Goal: Task Accomplishment & Management: Manage account settings

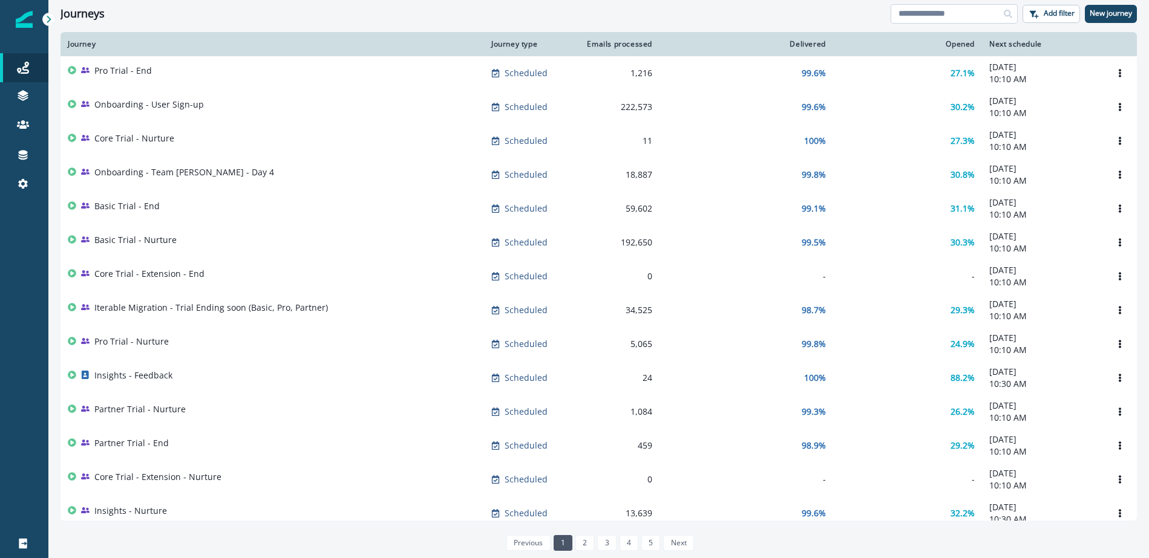
click at [920, 13] on input at bounding box center [953, 13] width 127 height 19
type input "**********"
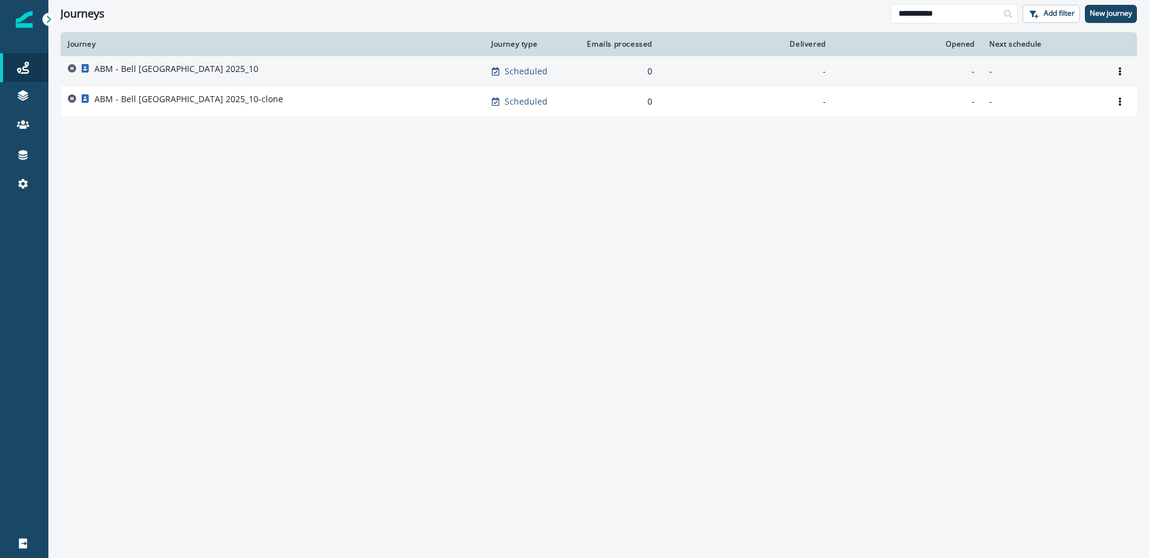
click at [161, 67] on p "ABM - Bell [GEOGRAPHIC_DATA] 2025_10" at bounding box center [176, 69] width 164 height 12
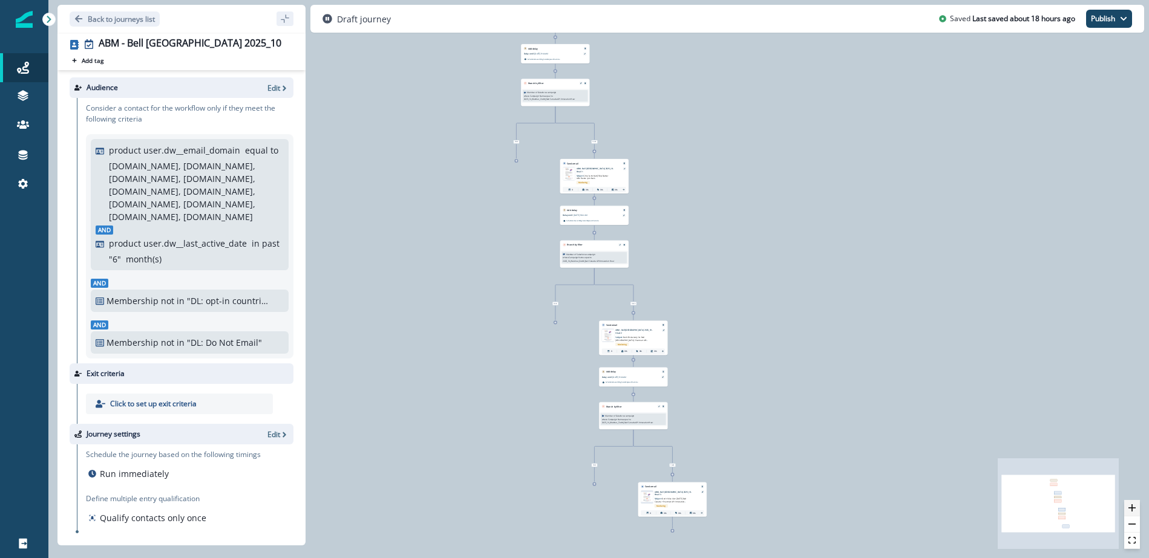
click at [1132, 506] on icon "zoom in" at bounding box center [1131, 507] width 7 height 7
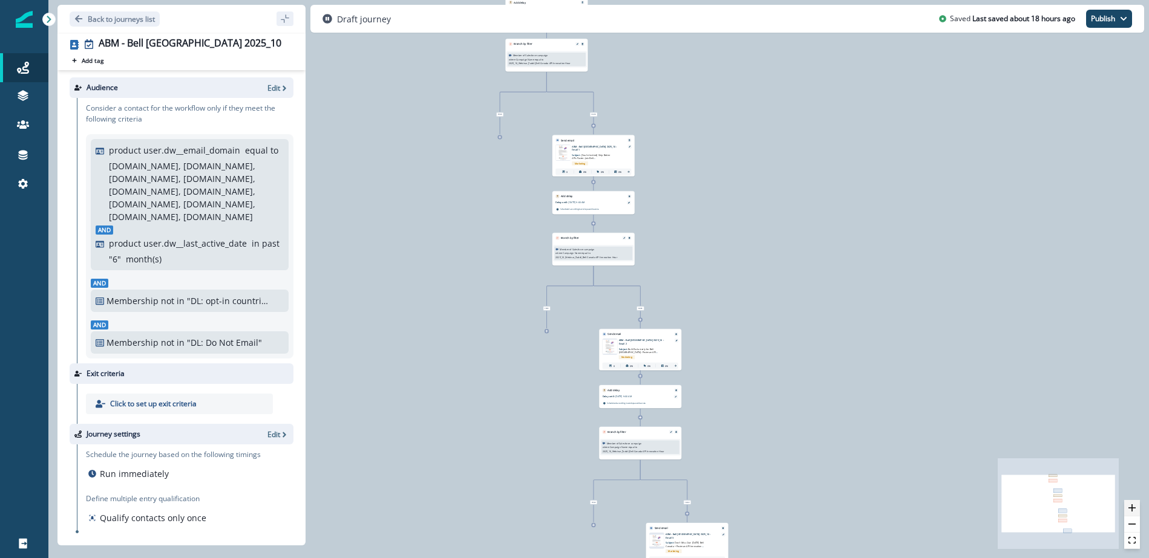
click at [1132, 506] on icon "zoom in" at bounding box center [1131, 507] width 7 height 7
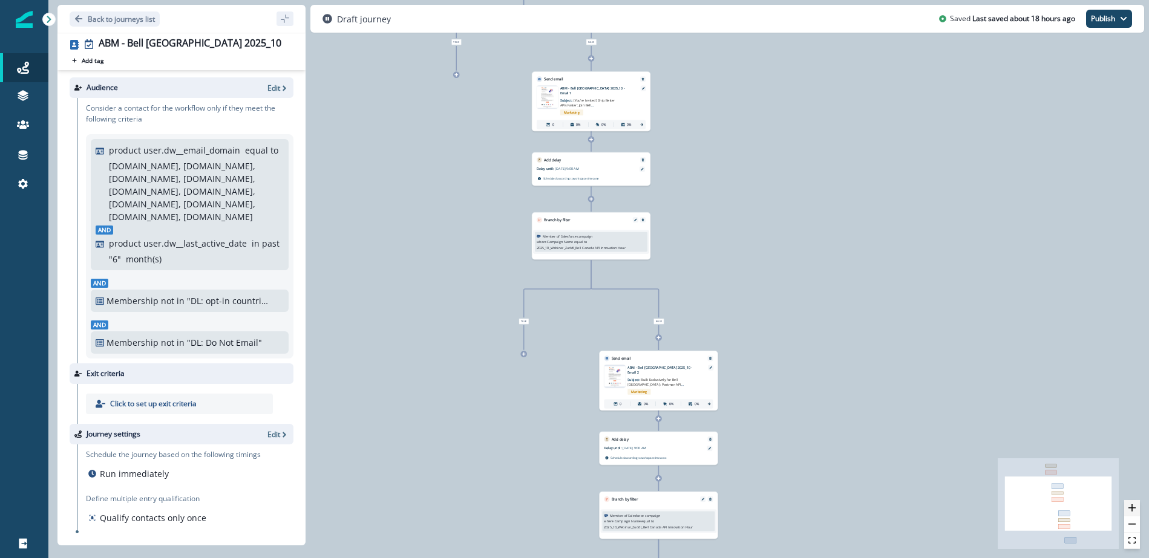
click at [1132, 506] on icon "zoom in" at bounding box center [1131, 507] width 7 height 7
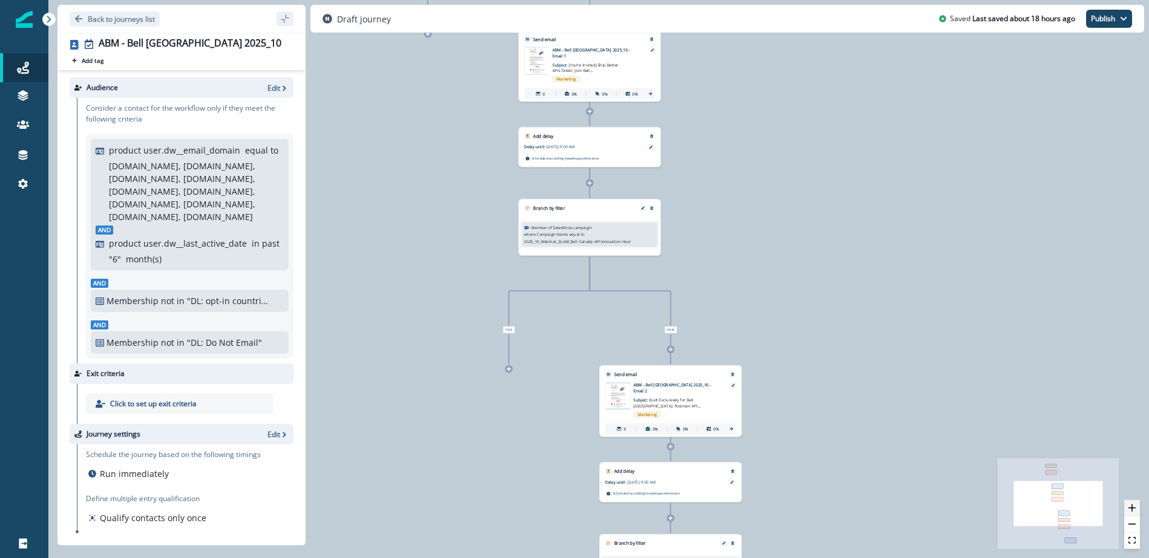
click at [1132, 506] on icon "zoom in" at bounding box center [1131, 507] width 7 height 7
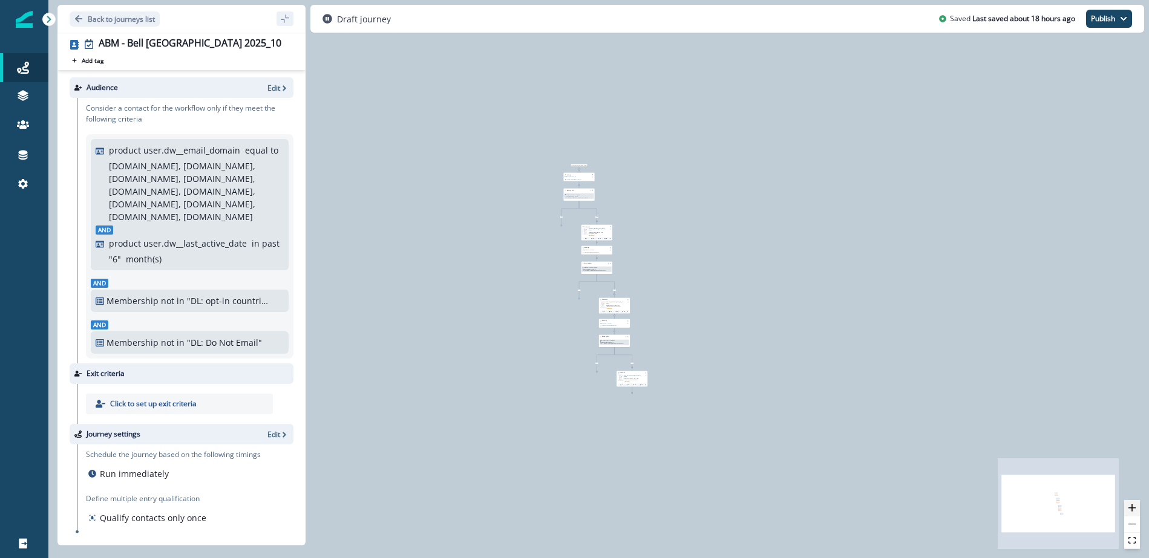
click at [1129, 506] on icon "zoom in" at bounding box center [1131, 507] width 7 height 7
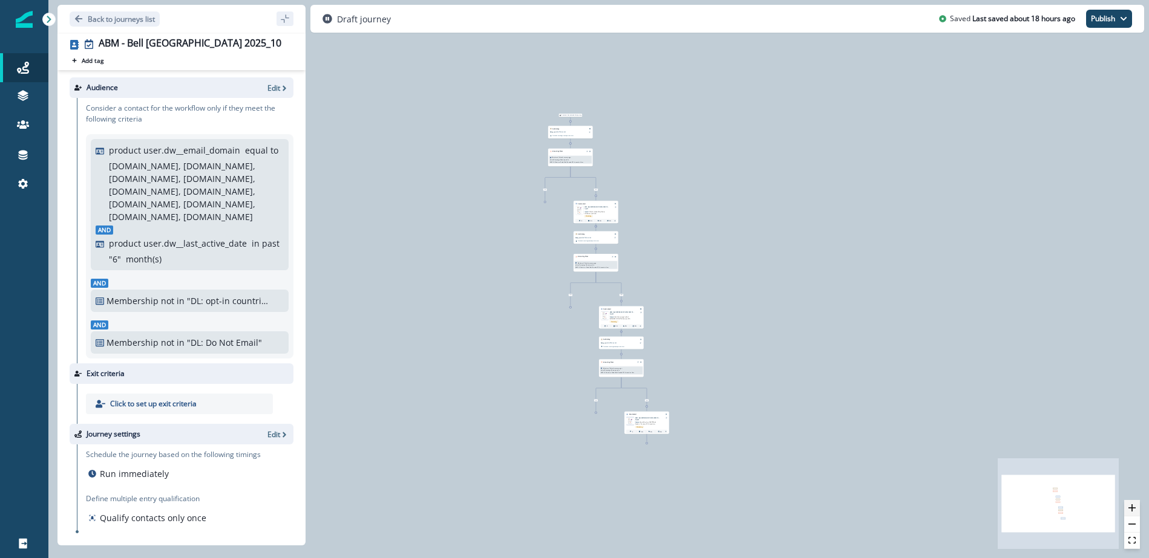
click at [1129, 506] on icon "zoom in" at bounding box center [1131, 507] width 7 height 7
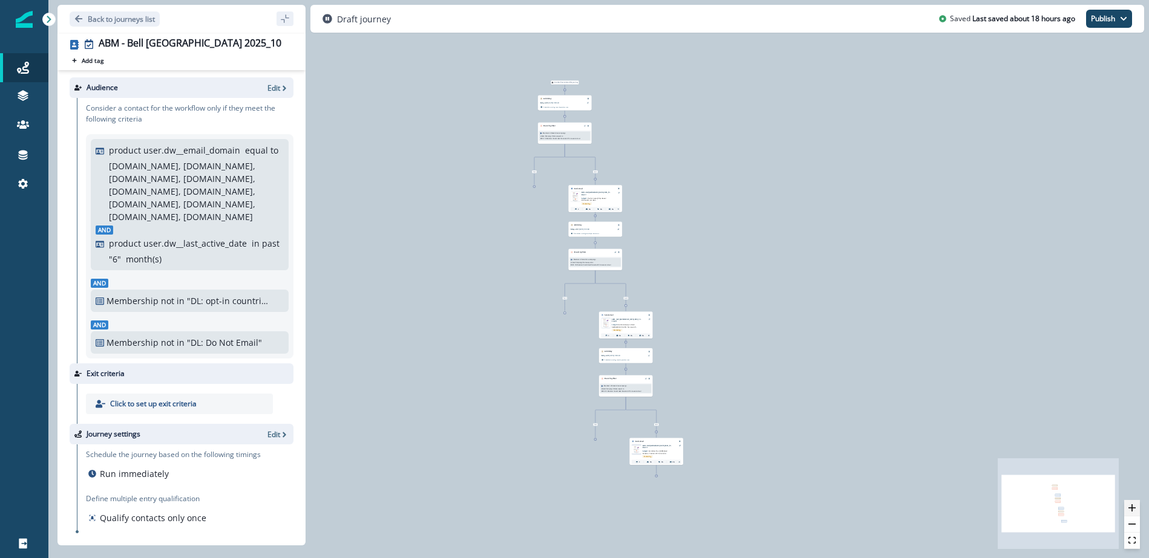
click at [1129, 506] on icon "zoom in" at bounding box center [1131, 507] width 7 height 7
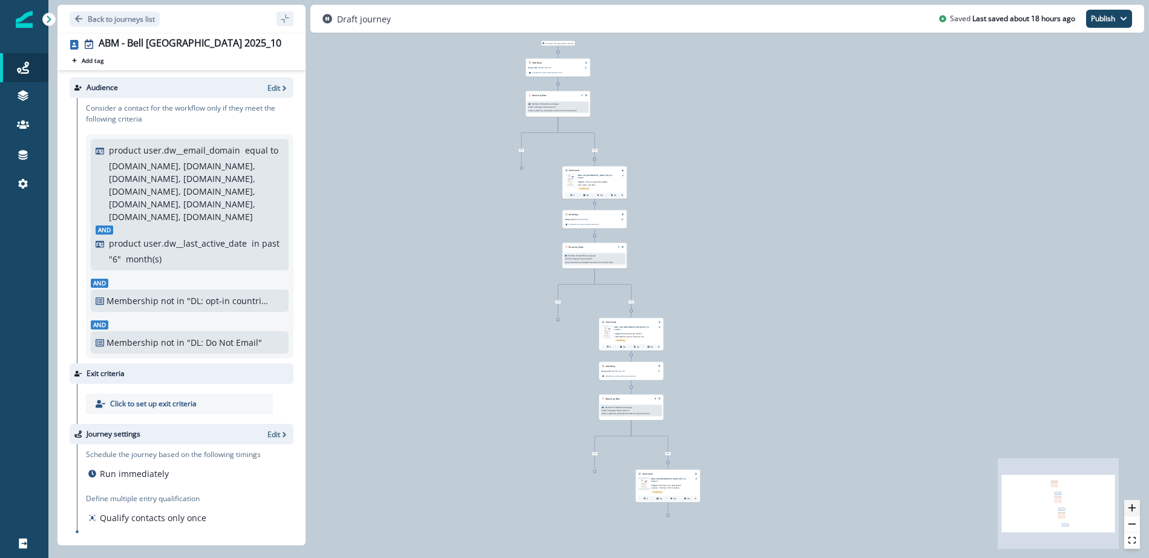
click at [1129, 506] on icon "zoom in" at bounding box center [1131, 507] width 7 height 7
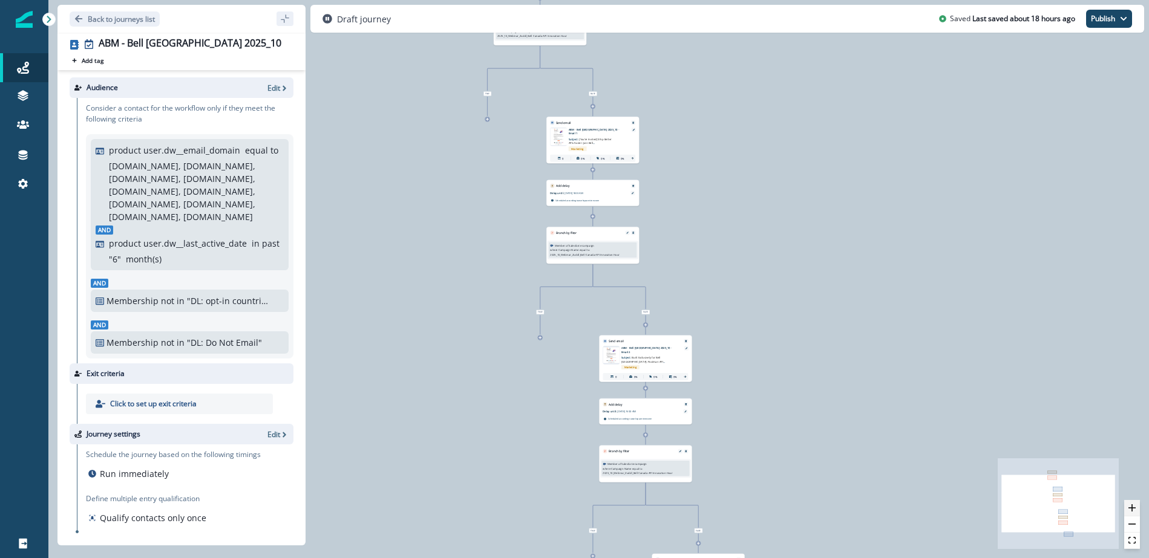
click at [1129, 506] on icon "zoom in" at bounding box center [1131, 507] width 7 height 7
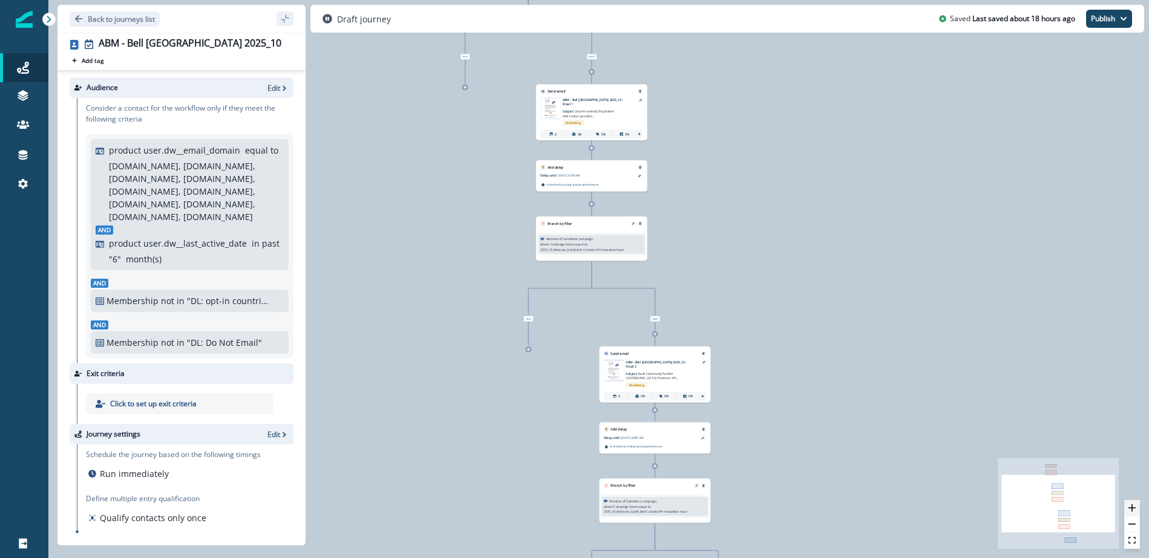
click at [1129, 506] on icon "zoom in" at bounding box center [1131, 507] width 7 height 7
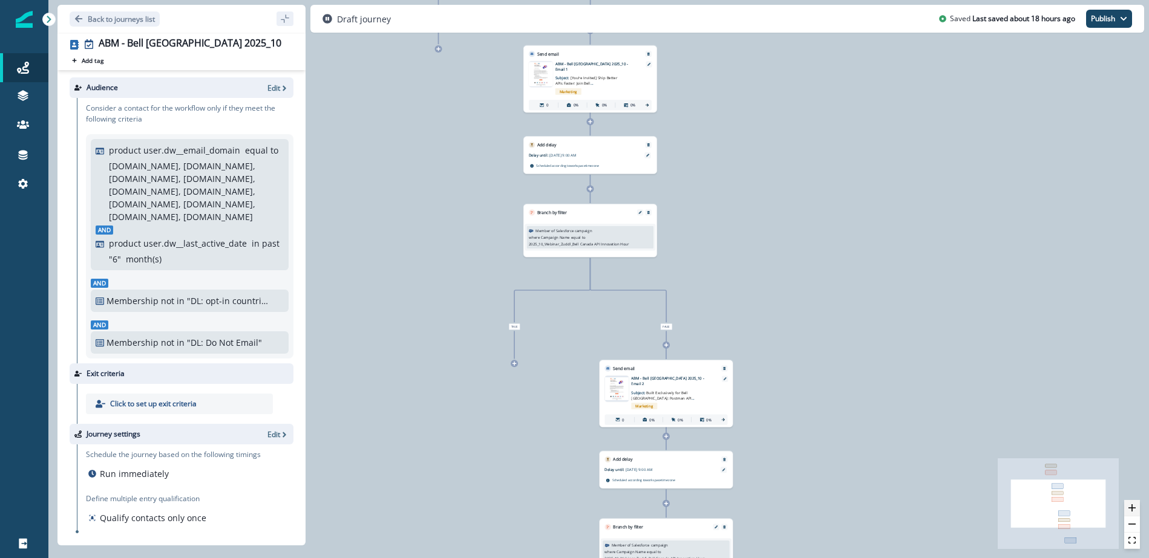
click at [1129, 506] on icon "zoom in" at bounding box center [1131, 507] width 7 height 7
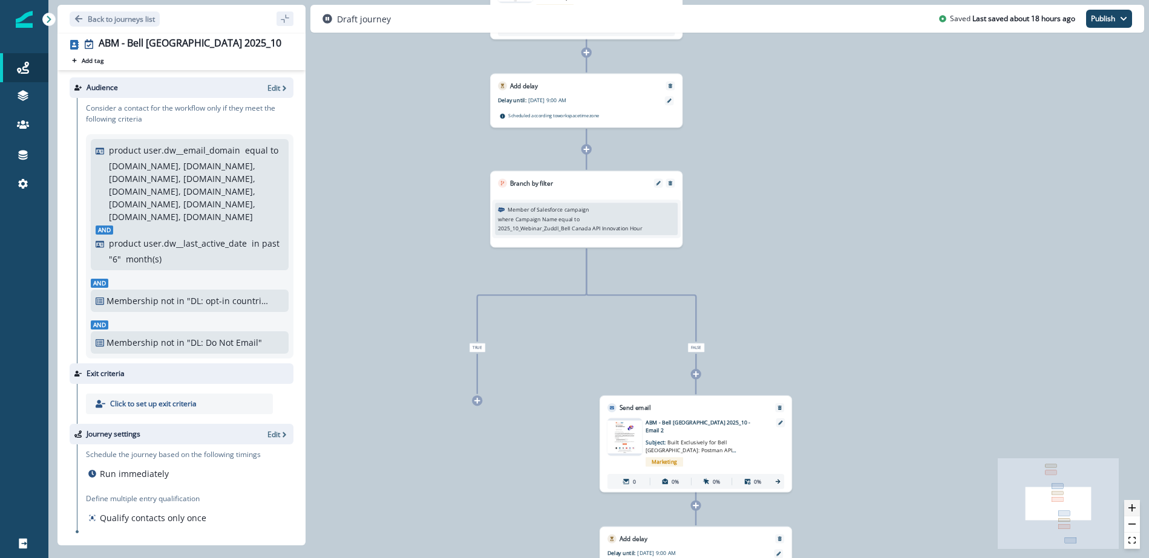
click at [1129, 506] on icon "zoom in" at bounding box center [1131, 507] width 7 height 7
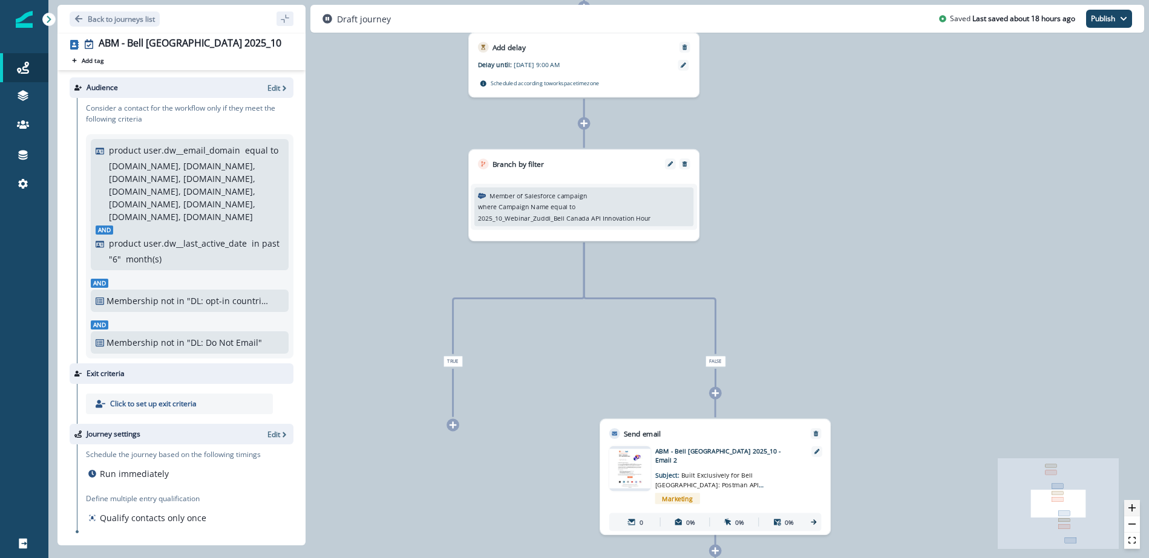
click at [1129, 506] on icon "zoom in" at bounding box center [1131, 507] width 7 height 7
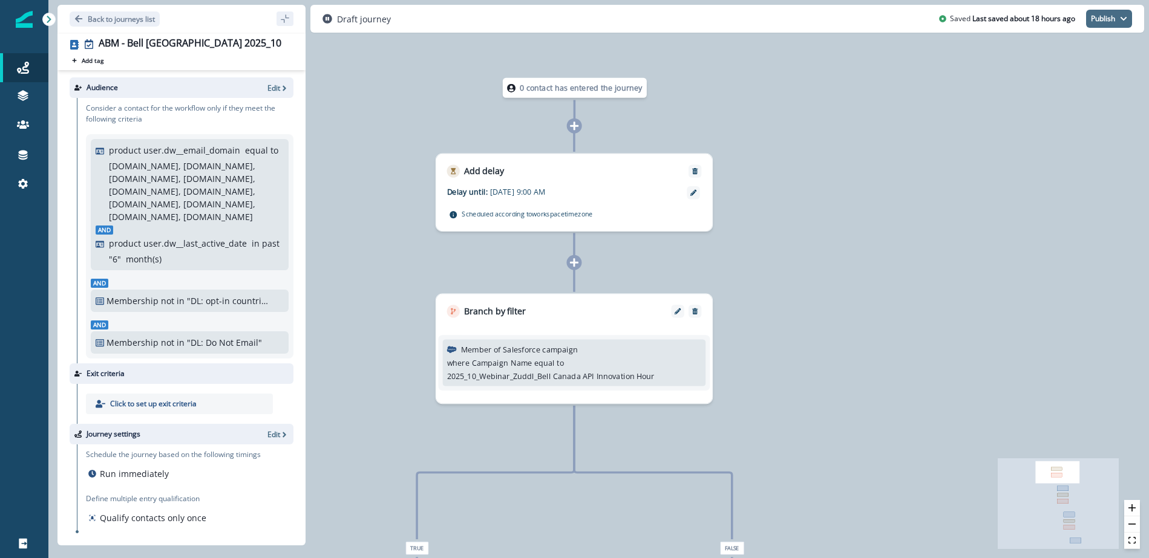
click at [1107, 19] on button "Publish" at bounding box center [1109, 19] width 46 height 18
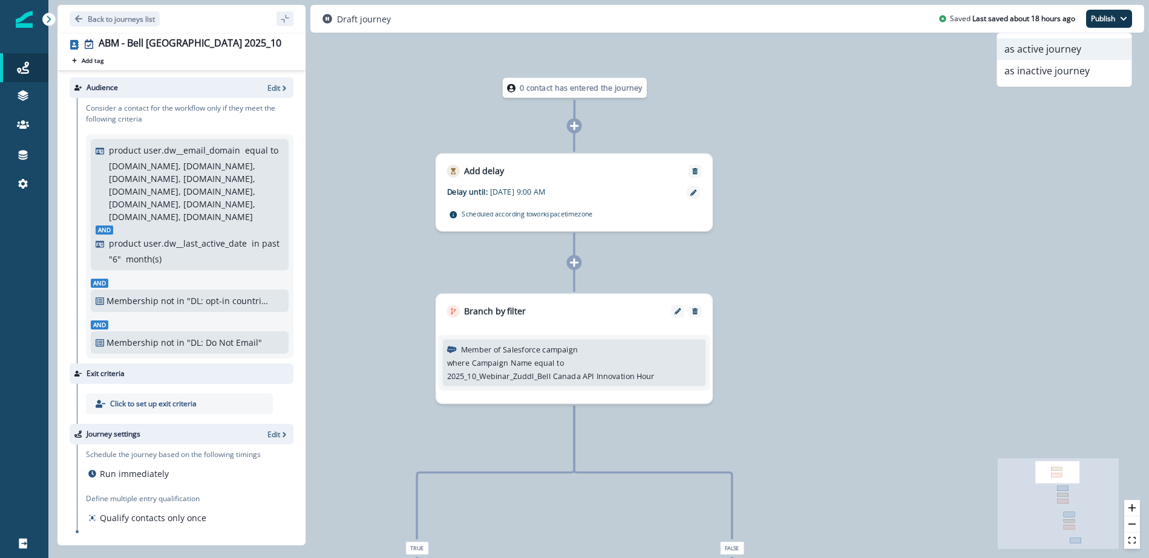
click at [1039, 51] on button "as active journey" at bounding box center [1064, 49] width 134 height 22
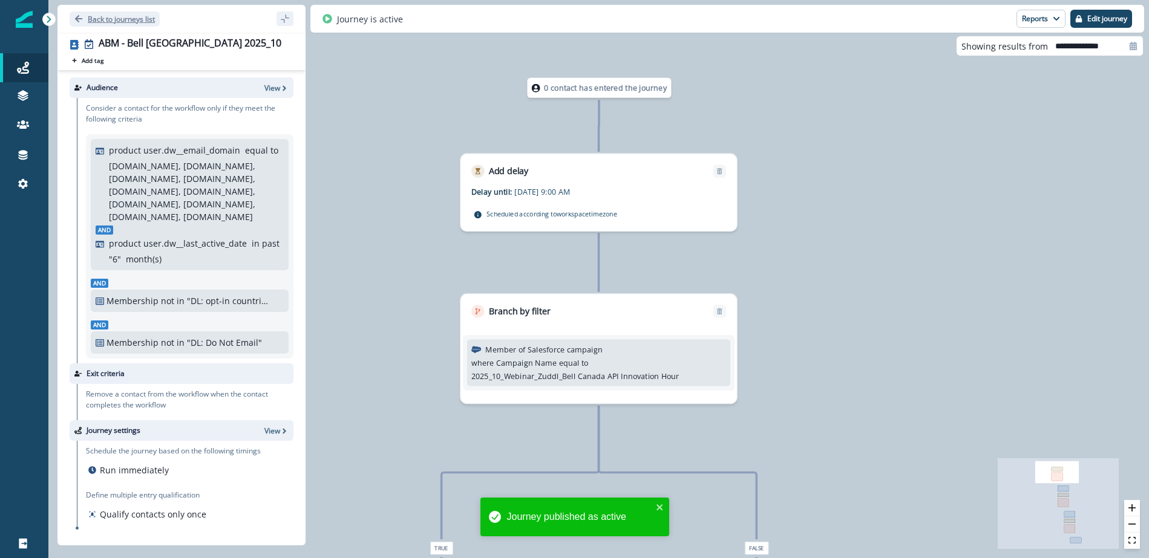
click at [73, 17] on button "Back to journeys list" at bounding box center [115, 18] width 90 height 15
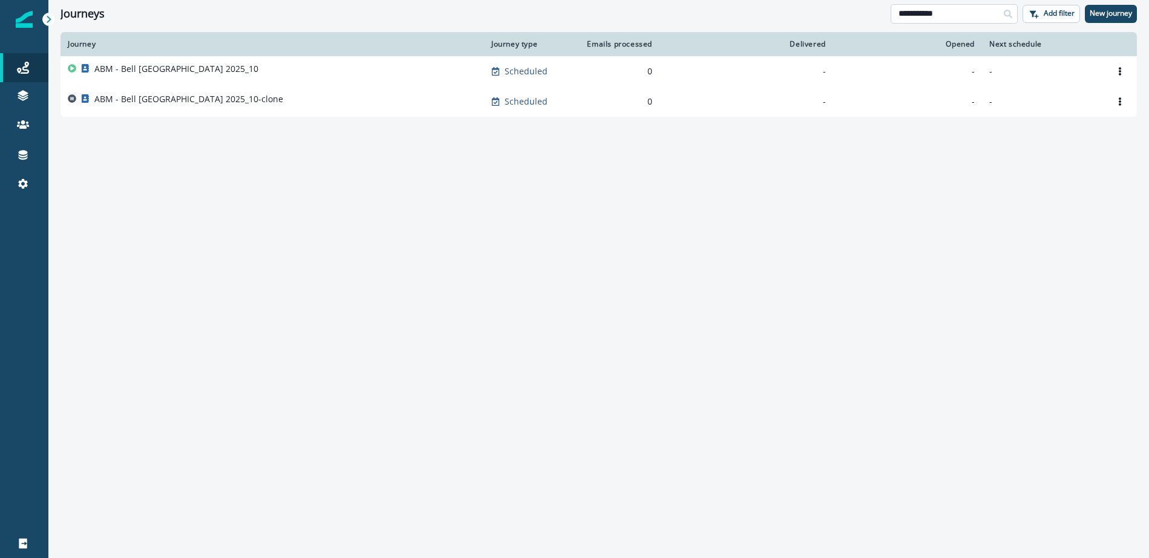
click at [942, 17] on input "**********" at bounding box center [953, 13] width 127 height 19
click at [941, 17] on input "**********" at bounding box center [953, 13] width 127 height 19
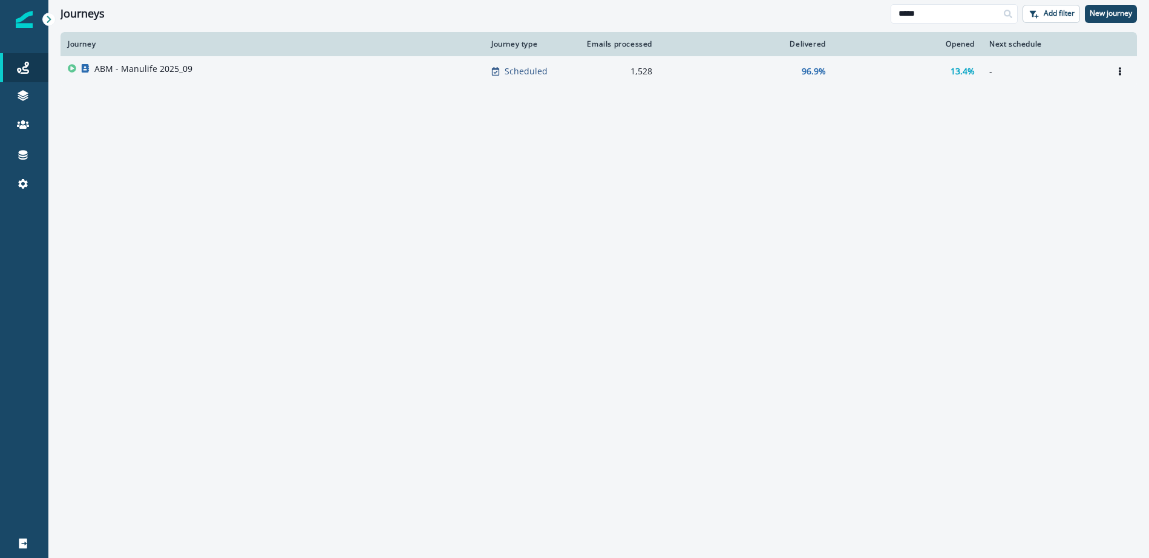
type input "*****"
click at [166, 70] on p "ABM - Manulife 2025_09" at bounding box center [143, 69] width 98 height 12
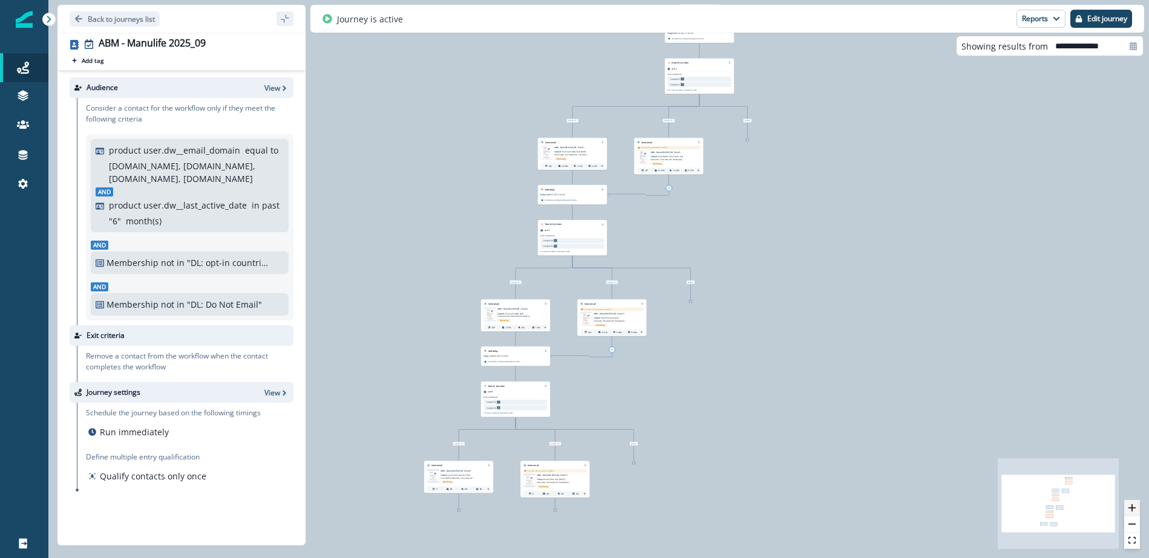
click at [1137, 504] on button "zoom in" at bounding box center [1132, 508] width 16 height 16
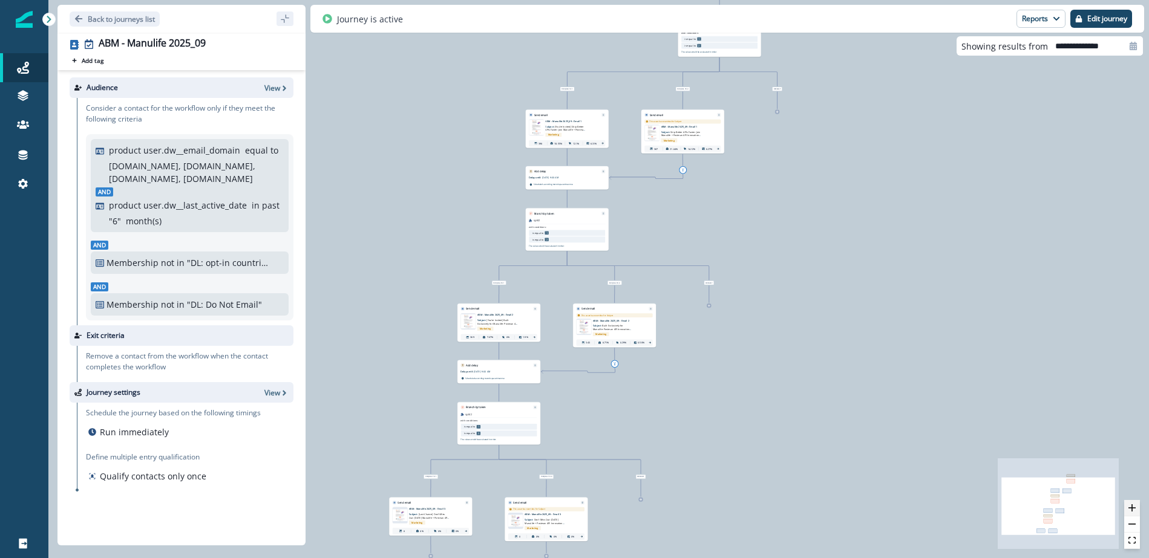
click at [1137, 504] on button "zoom in" at bounding box center [1132, 508] width 16 height 16
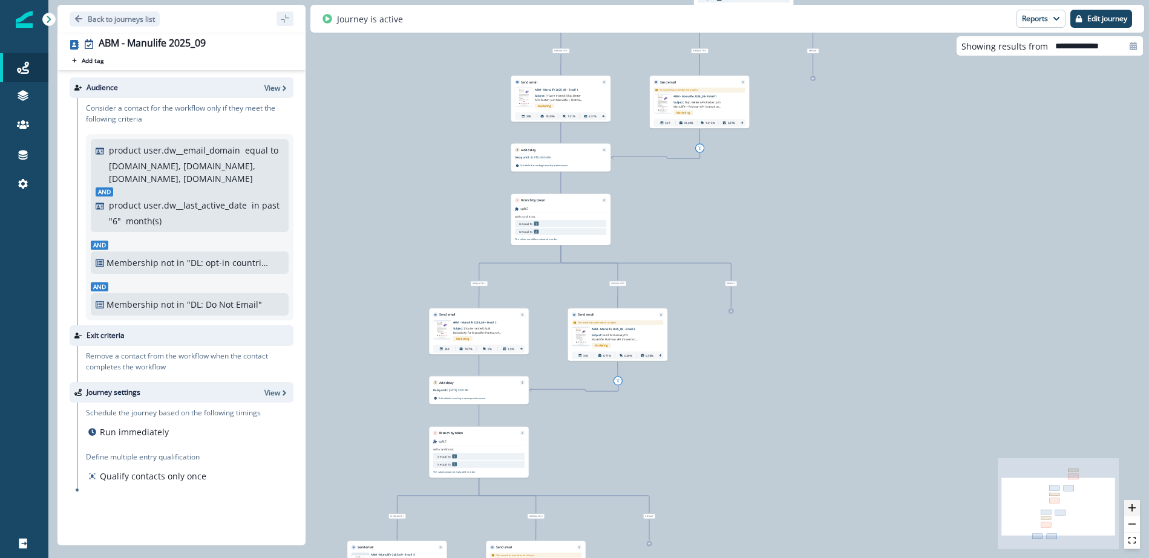
click at [1137, 504] on button "zoom in" at bounding box center [1132, 508] width 16 height 16
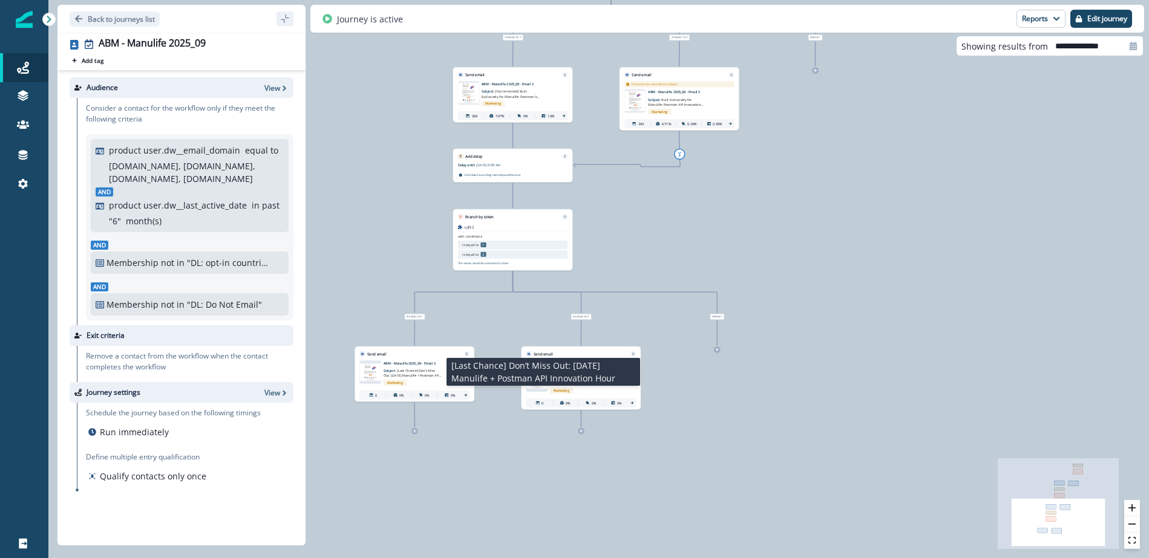
click at [400, 365] on p "Subject: [Last Chance] Don’t Miss Out: Tomorrow’s Manulife + Postman API Innova…" at bounding box center [412, 371] width 58 height 13
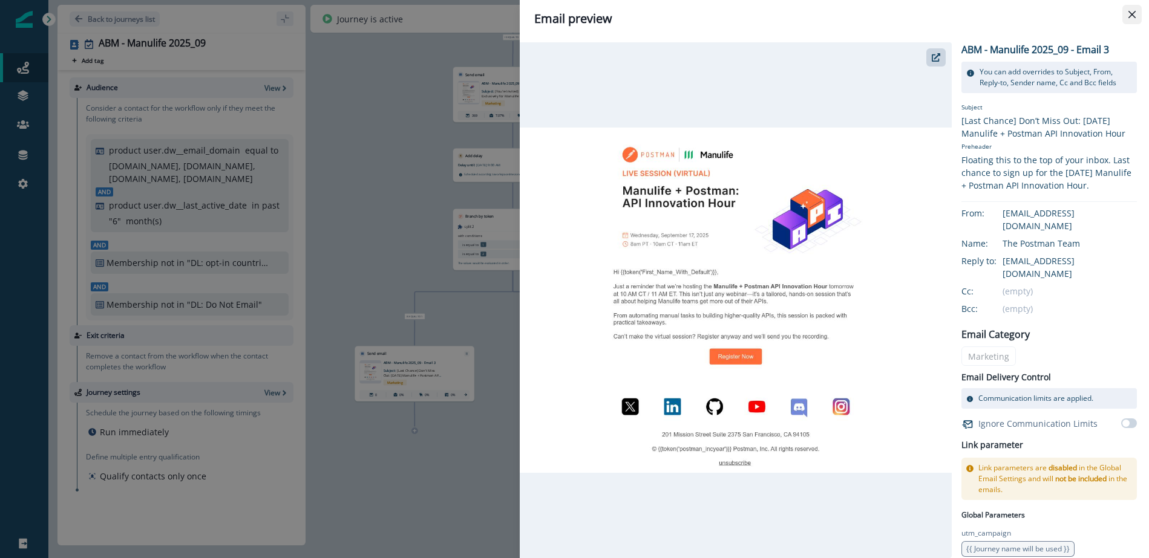
click at [1128, 16] on icon "Close" at bounding box center [1131, 14] width 7 height 7
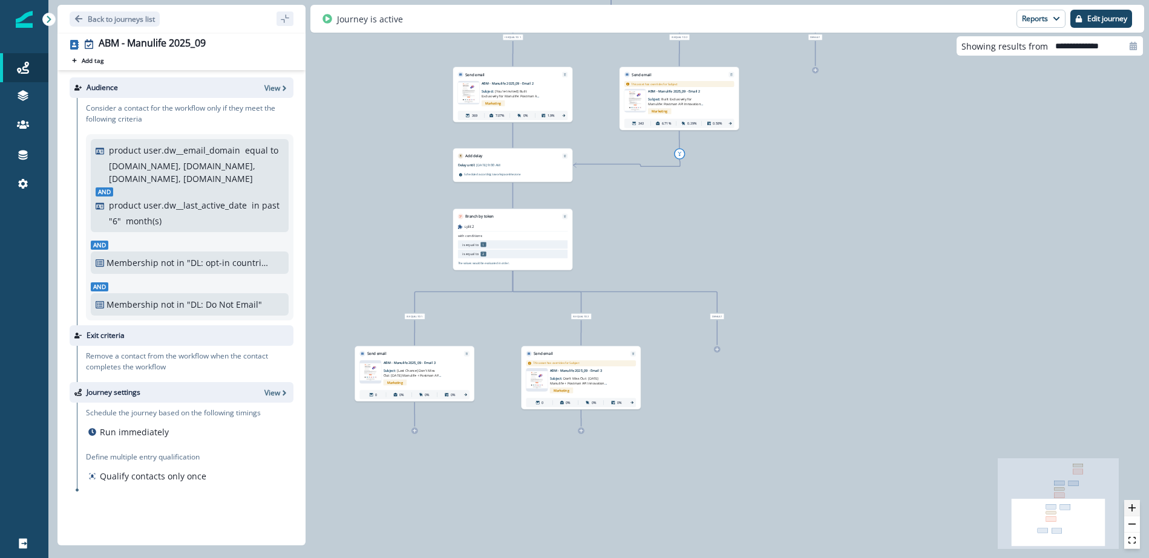
click at [1131, 507] on icon "zoom in" at bounding box center [1131, 507] width 7 height 7
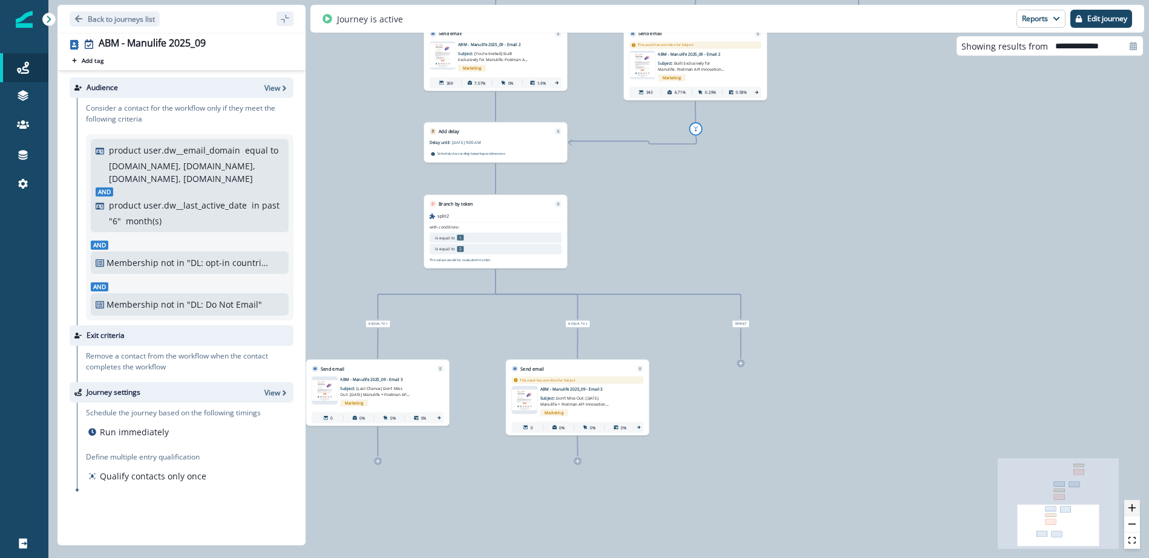
drag, startPoint x: 1131, startPoint y: 507, endPoint x: 1115, endPoint y: 506, distance: 16.4
click at [1131, 507] on icon "zoom in" at bounding box center [1131, 507] width 7 height 7
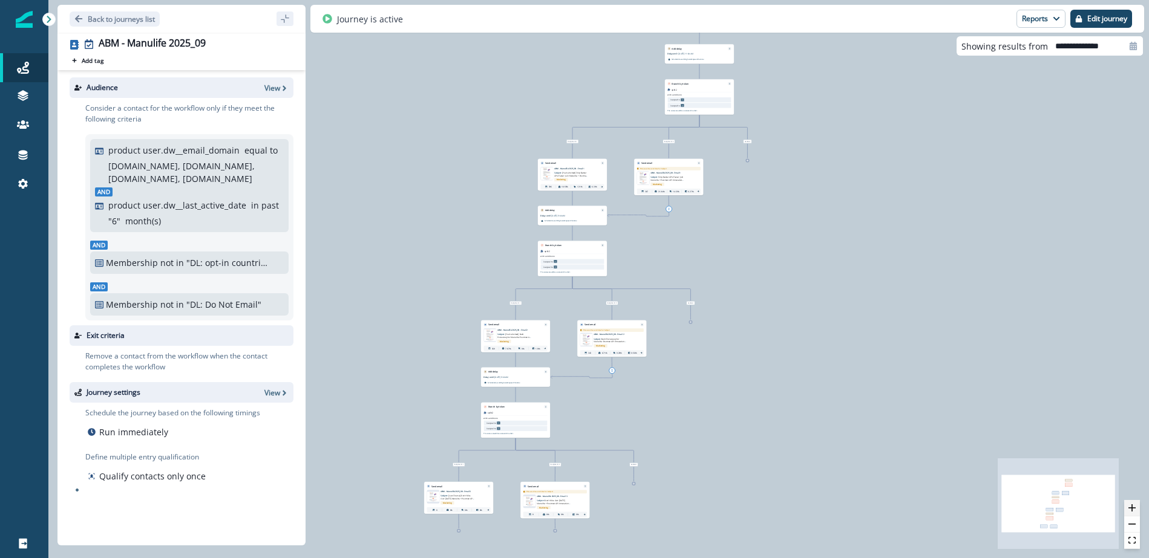
click at [1134, 512] on button "zoom in" at bounding box center [1132, 508] width 16 height 16
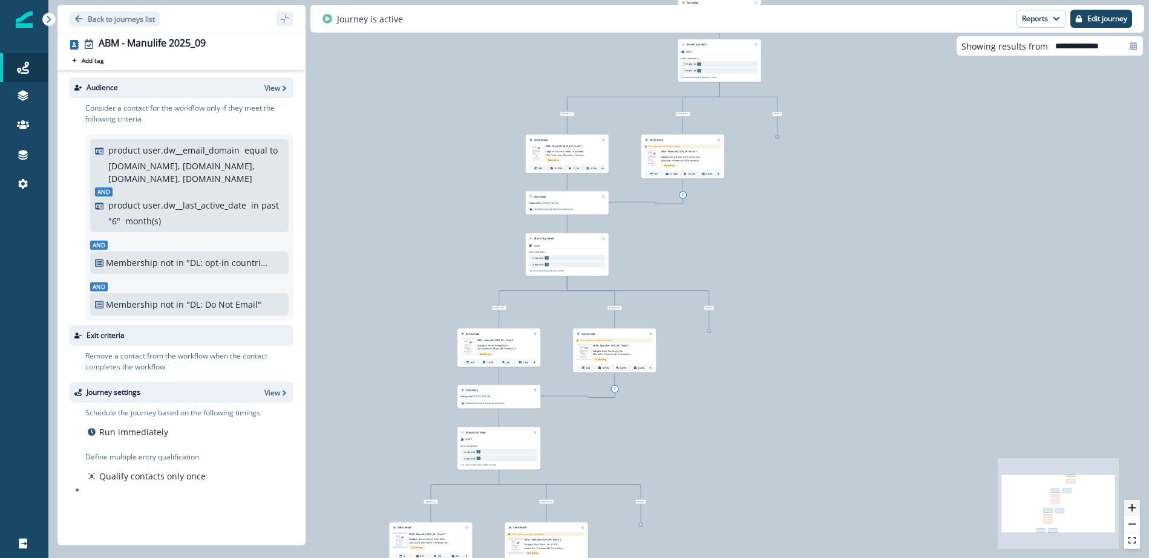
click at [1134, 512] on button "zoom in" at bounding box center [1132, 508] width 16 height 16
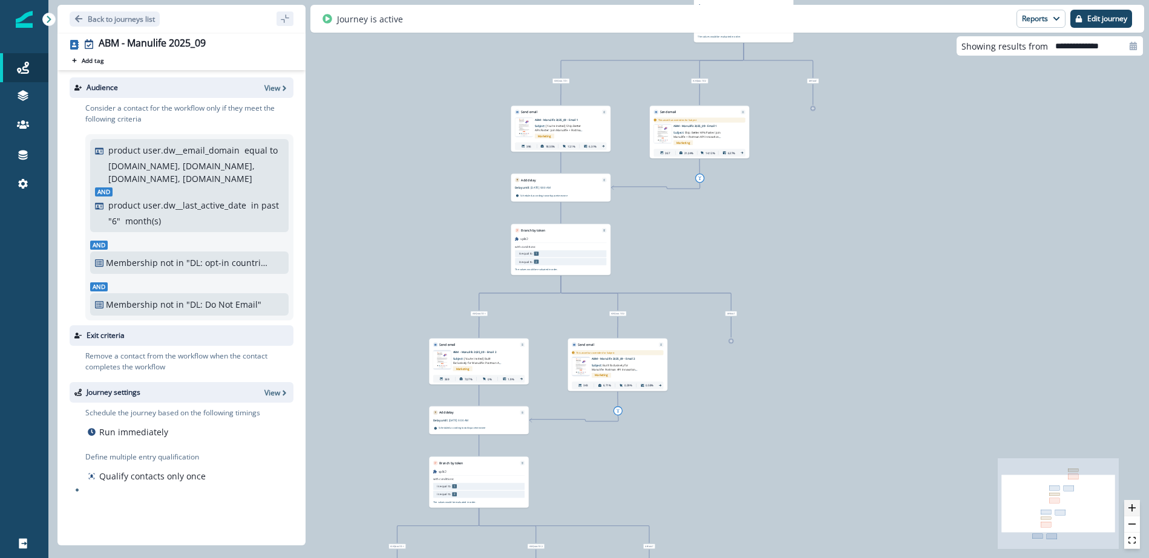
click at [1134, 512] on button "zoom in" at bounding box center [1132, 508] width 16 height 16
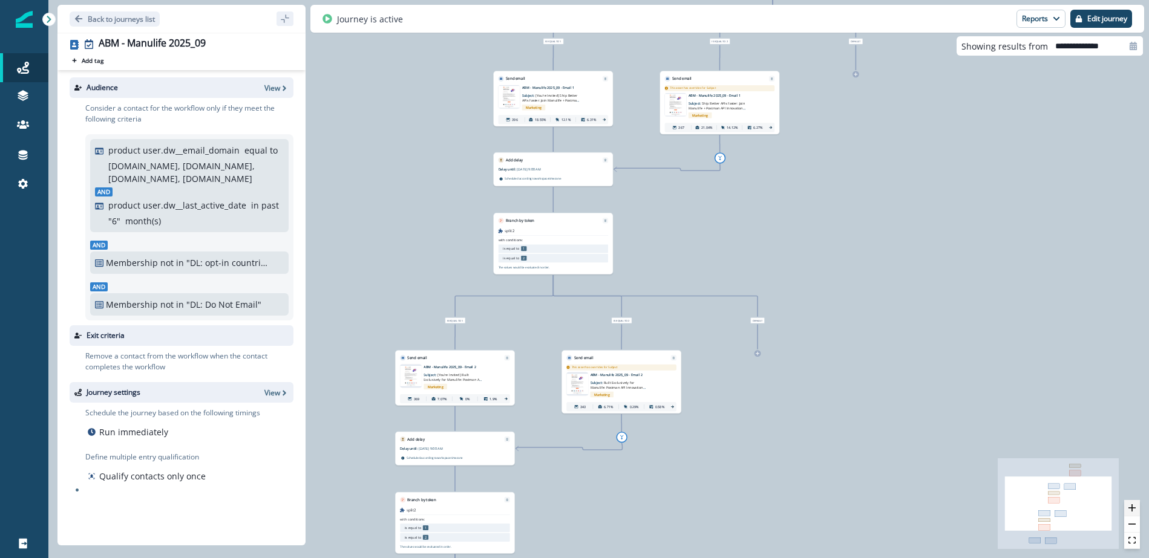
click at [1134, 512] on button "zoom in" at bounding box center [1132, 508] width 16 height 16
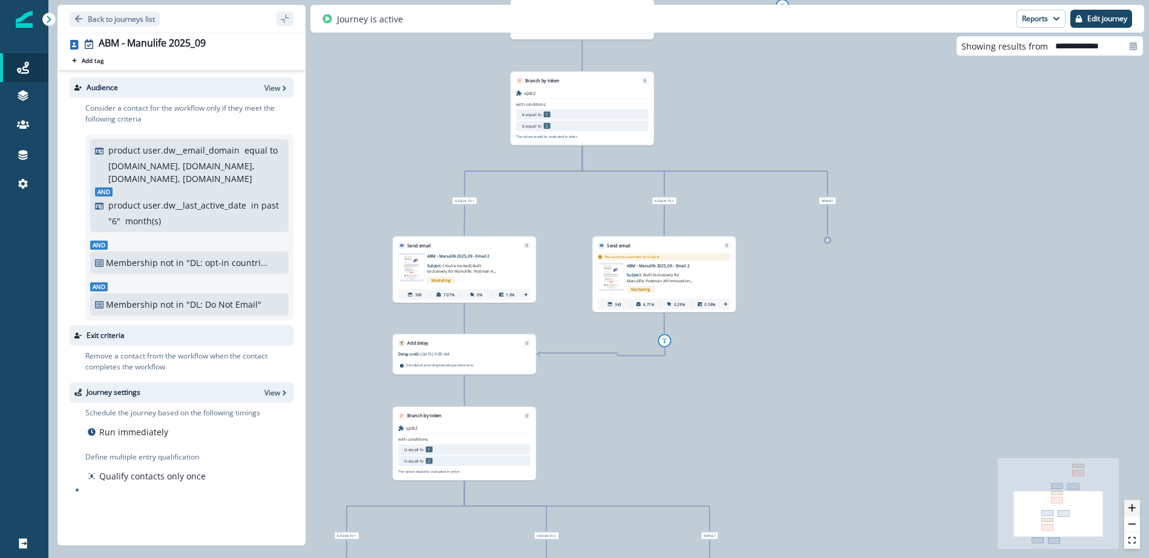
click at [1135, 510] on icon "zoom in" at bounding box center [1131, 507] width 7 height 7
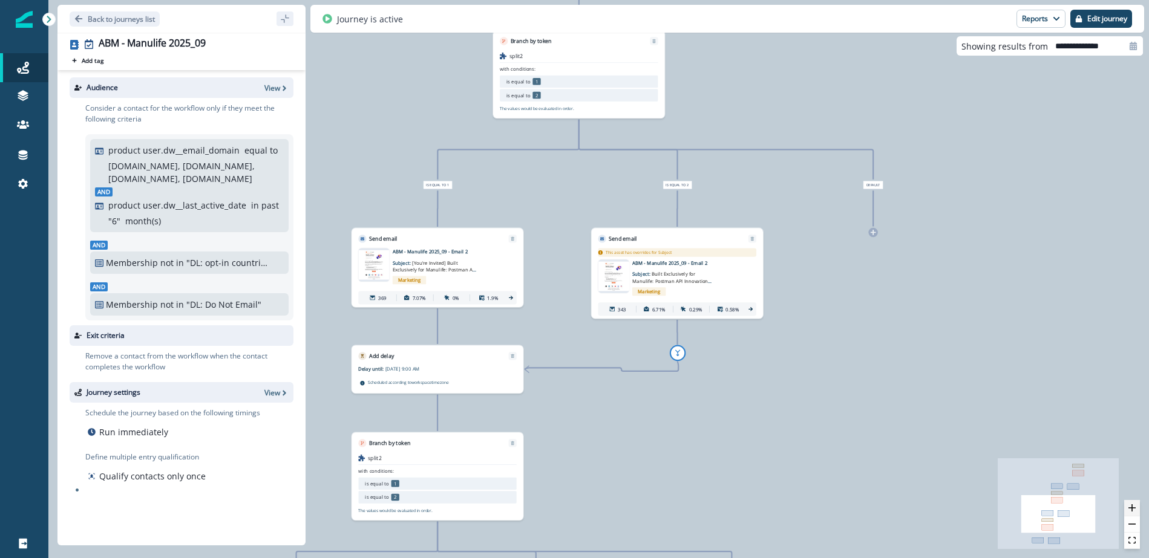
click at [1135, 510] on icon "zoom in" at bounding box center [1131, 507] width 7 height 7
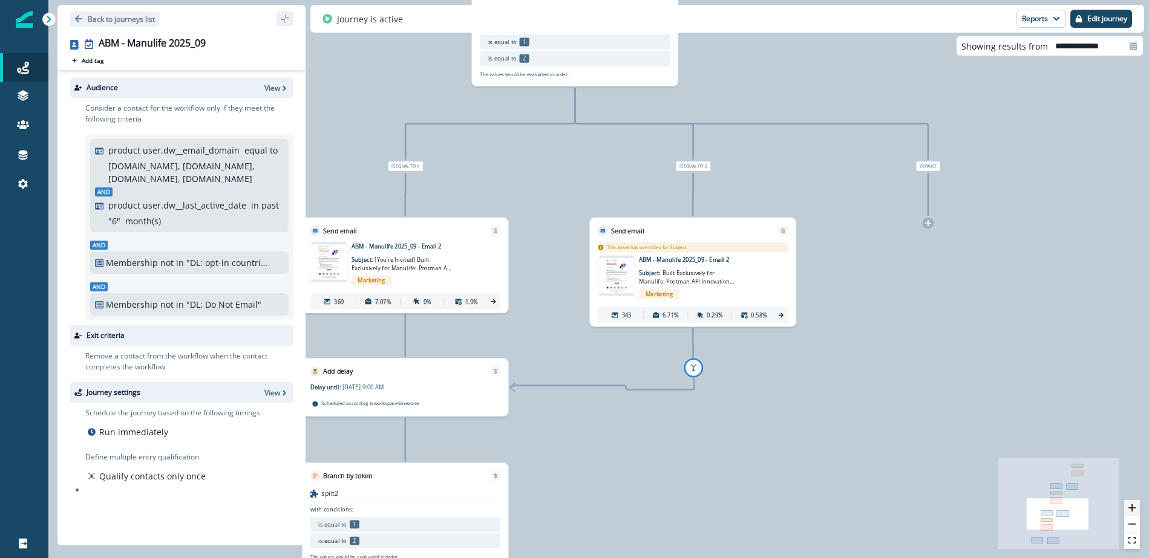
click at [1135, 510] on icon "zoom in" at bounding box center [1131, 507] width 7 height 7
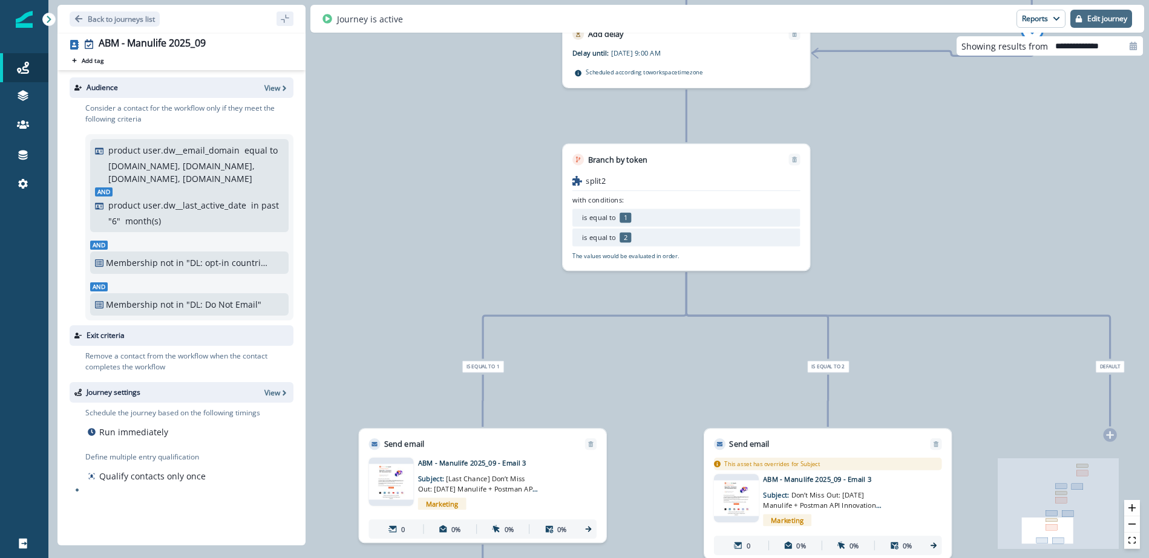
click at [1093, 21] on p "Edit journey" at bounding box center [1107, 19] width 40 height 8
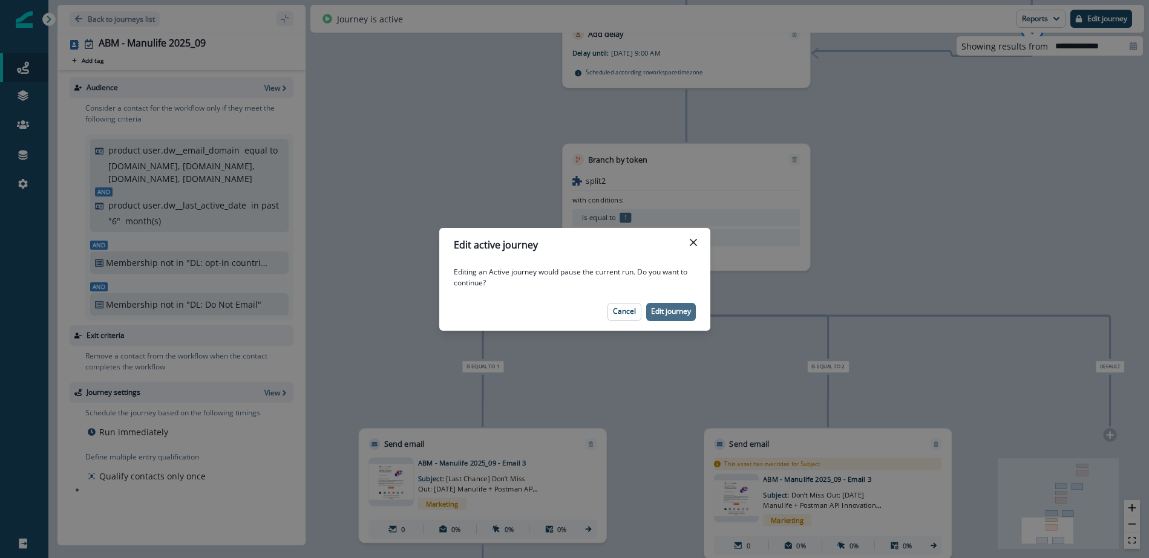
click at [671, 315] on p "Edit journey" at bounding box center [671, 311] width 40 height 8
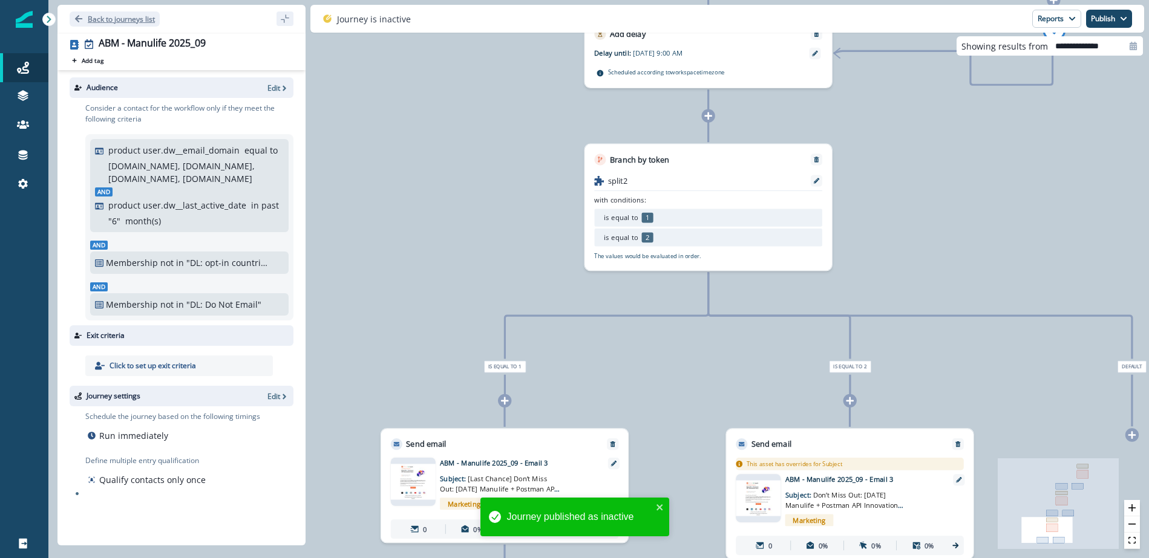
click at [74, 15] on icon "Go back" at bounding box center [78, 19] width 8 height 8
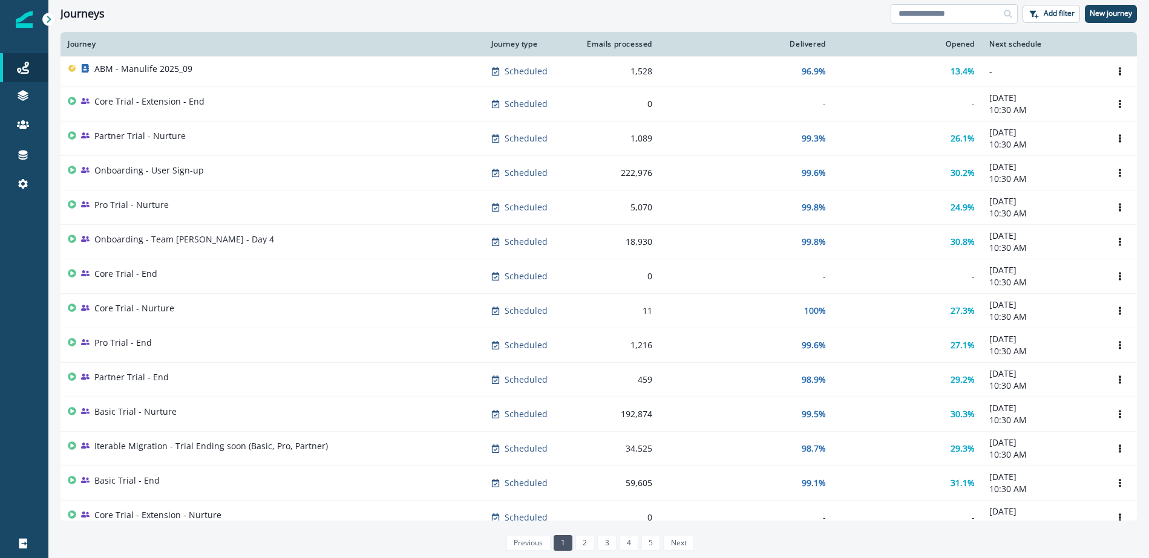
click at [973, 14] on input at bounding box center [953, 13] width 127 height 19
type input "**********"
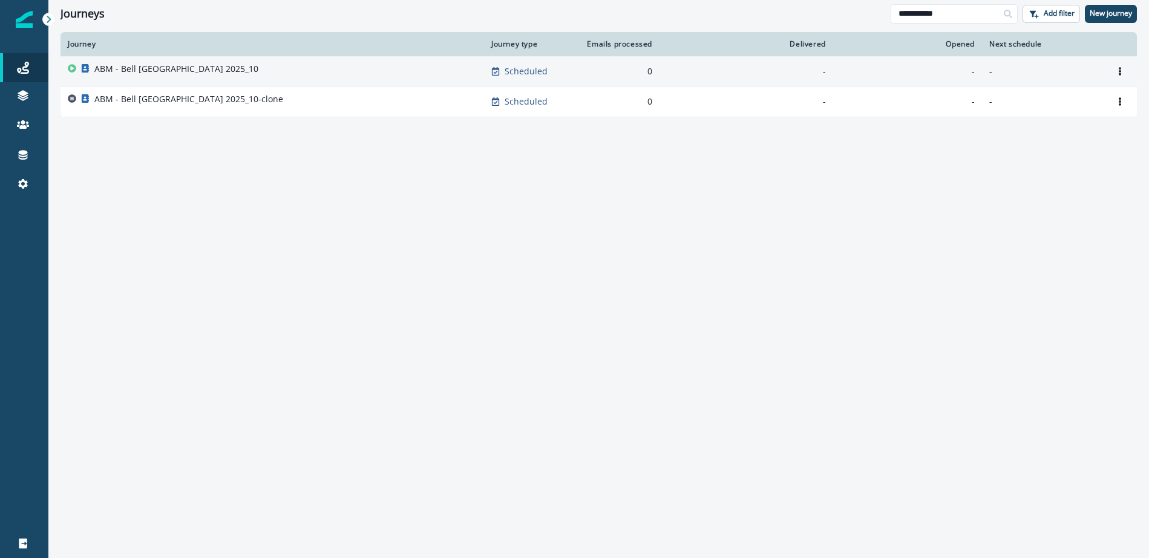
click at [238, 73] on div "ABM - Bell [GEOGRAPHIC_DATA] 2025_10" at bounding box center [272, 71] width 409 height 17
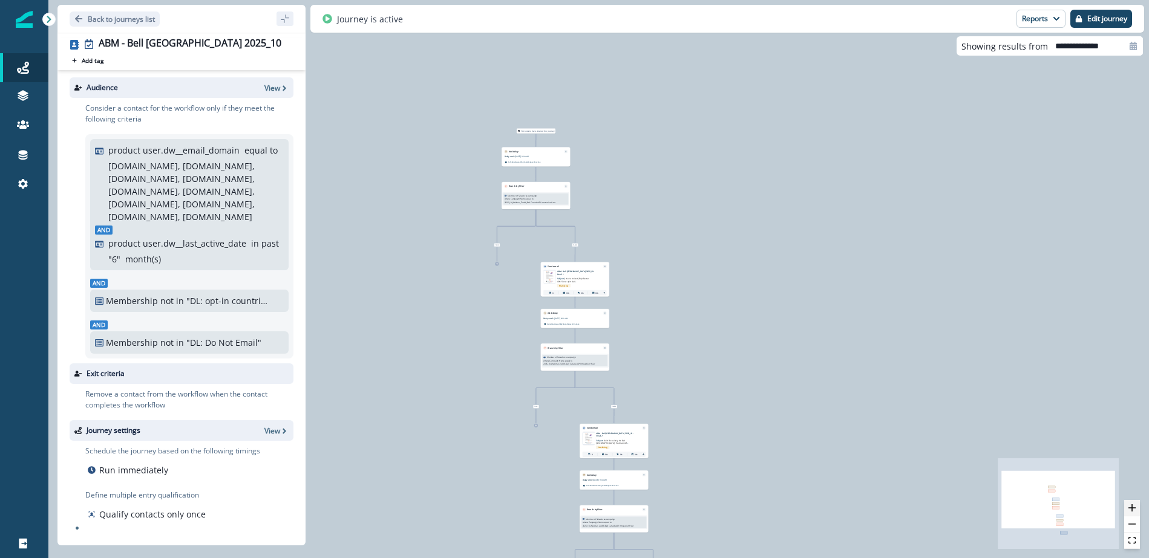
click at [1136, 506] on button "zoom in" at bounding box center [1132, 508] width 16 height 16
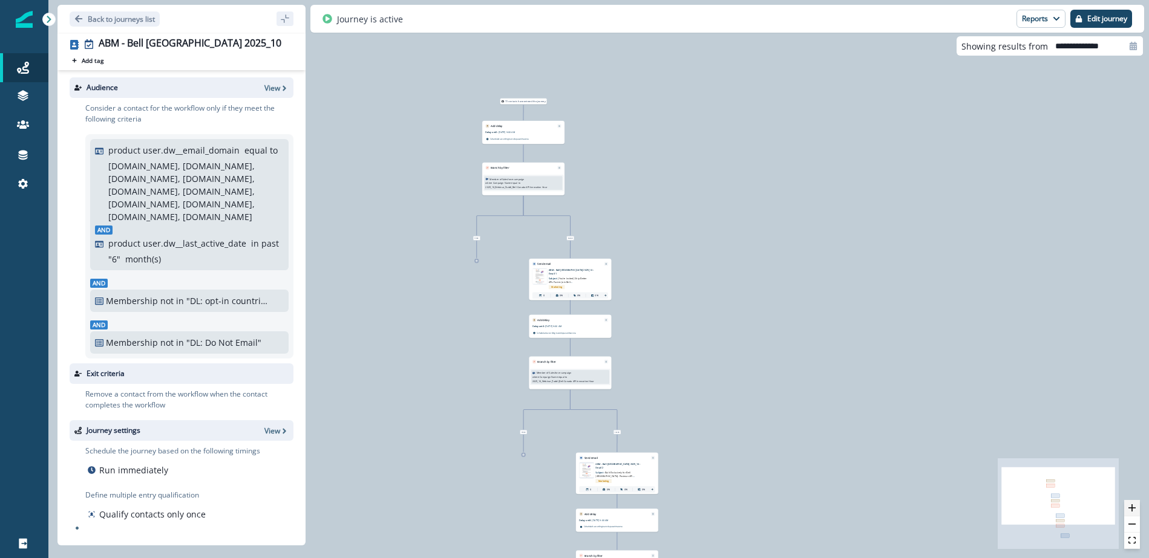
click at [1136, 506] on button "zoom in" at bounding box center [1132, 508] width 16 height 16
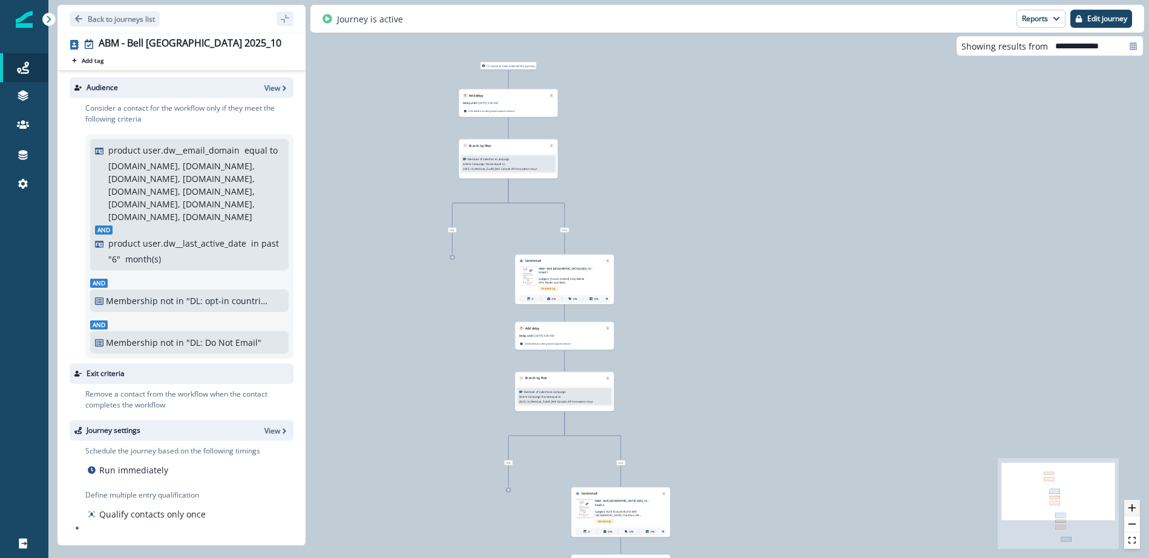
click at [1136, 506] on button "zoom in" at bounding box center [1132, 508] width 16 height 16
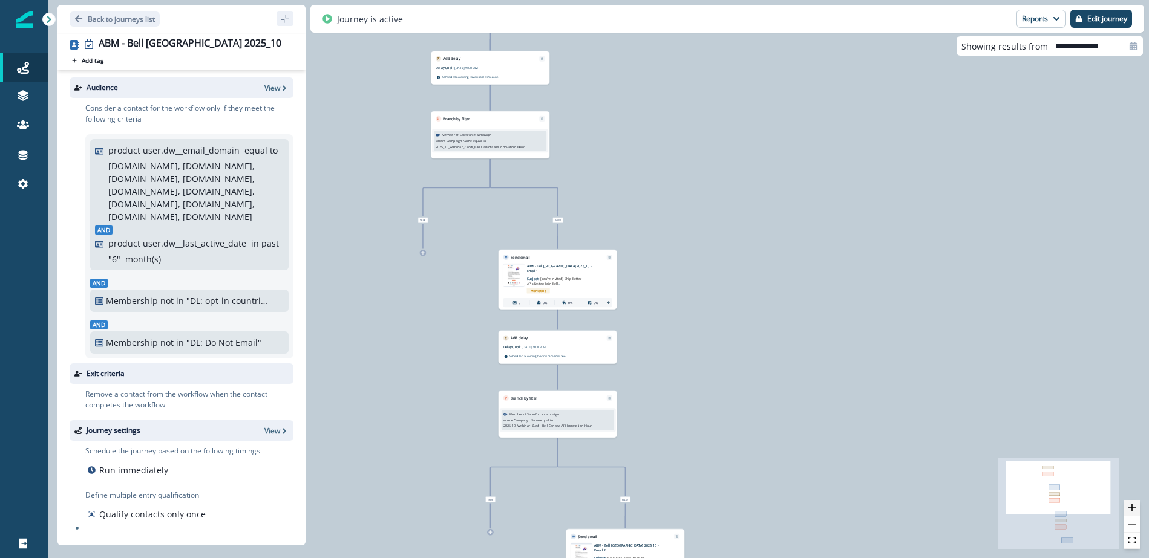
click at [1136, 506] on button "zoom in" at bounding box center [1132, 508] width 16 height 16
